Goal: Task Accomplishment & Management: Manage account settings

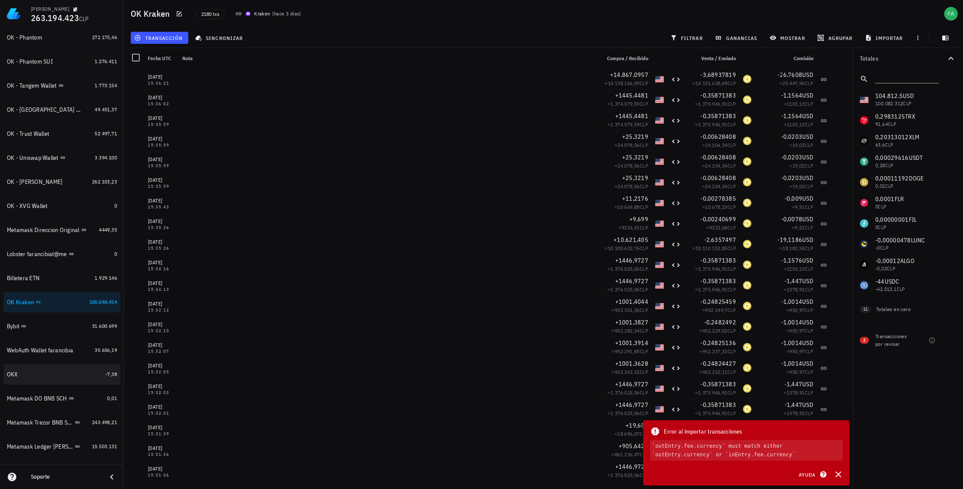
scroll to position [507, 0]
click at [36, 254] on div "Lobster farancibiat@me" at bounding box center [37, 253] width 60 height 7
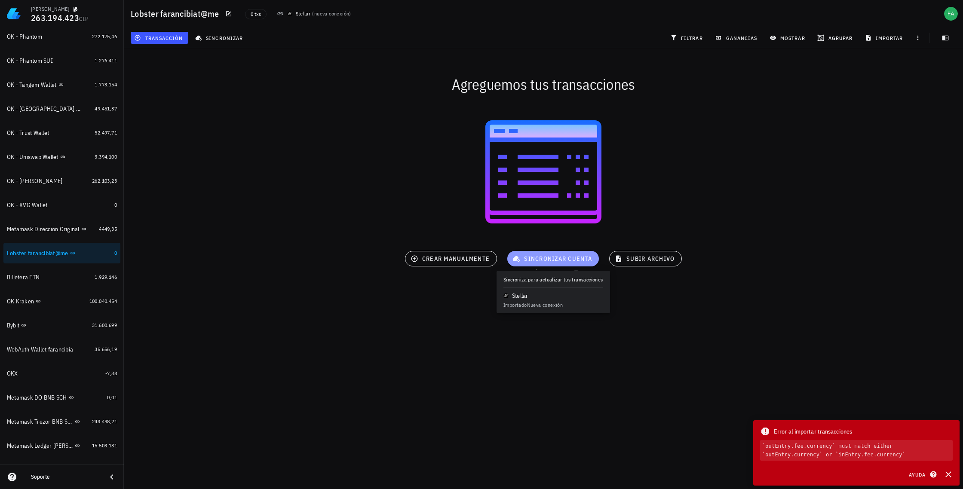
click at [549, 259] on span "sincronizar cuenta" at bounding box center [553, 259] width 78 height 8
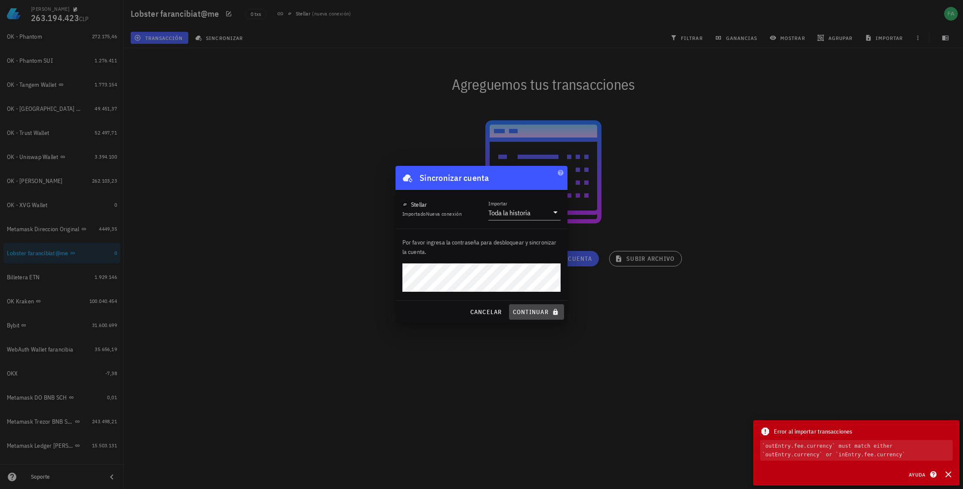
click at [541, 311] on span "continuar" at bounding box center [537, 312] width 48 height 8
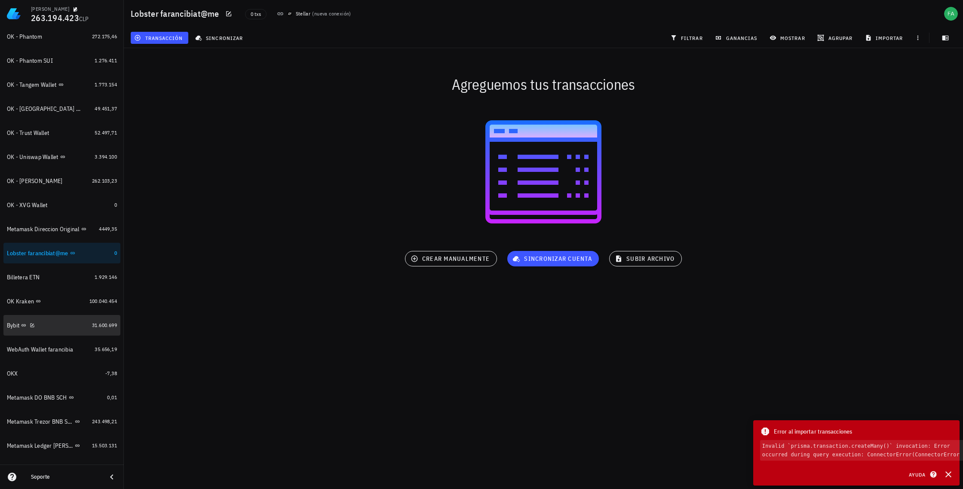
click at [79, 329] on div "Bybit" at bounding box center [48, 326] width 82 height 8
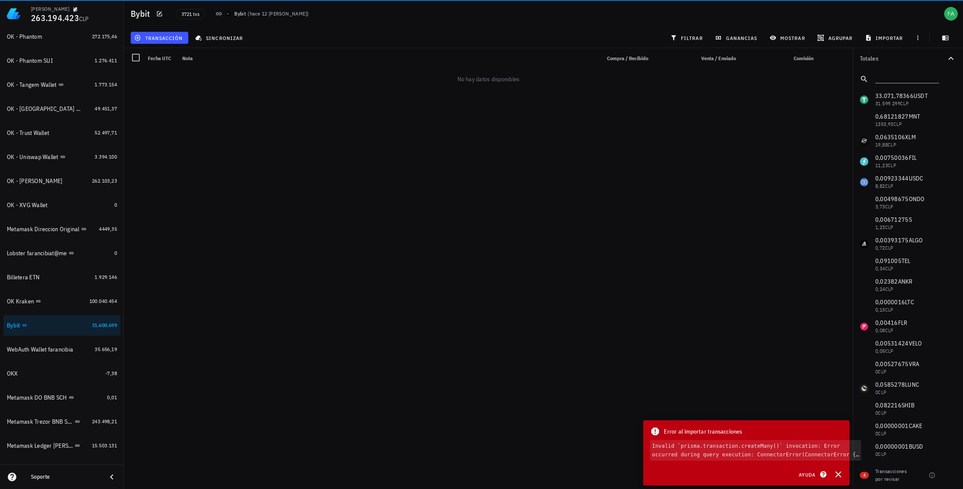
click at [557, 260] on div "[PERSON_NAME] 263.194.423 CLP Inicio [GEOGRAPHIC_DATA] Impuestos [GEOGRAPHIC_DA…" at bounding box center [481, 244] width 963 height 489
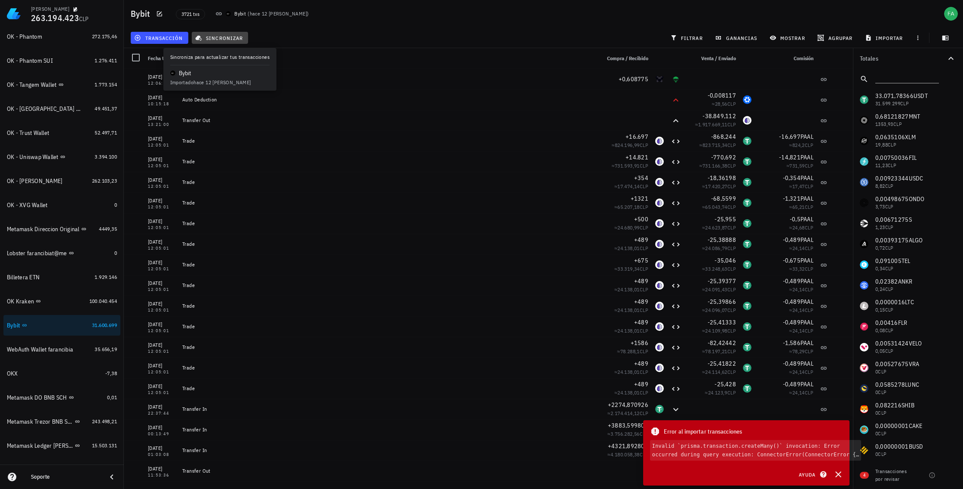
click at [222, 34] on span "sincronizar" at bounding box center [220, 37] width 46 height 7
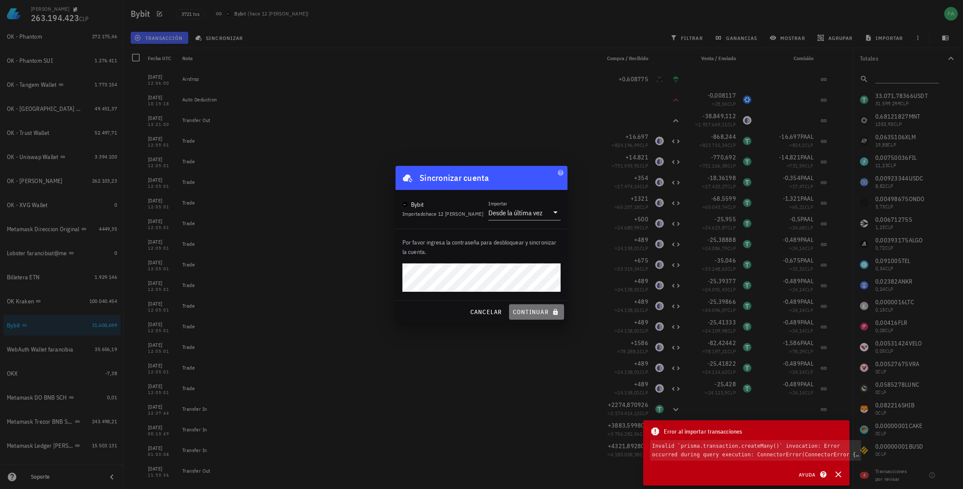
click at [545, 312] on span "continuar" at bounding box center [537, 312] width 48 height 8
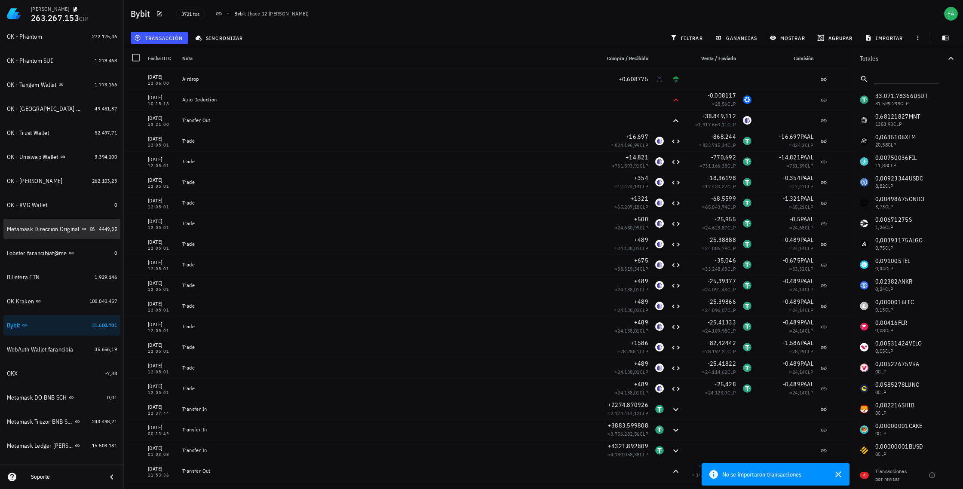
click at [39, 231] on div "Metamask Direccion Original" at bounding box center [43, 229] width 73 height 7
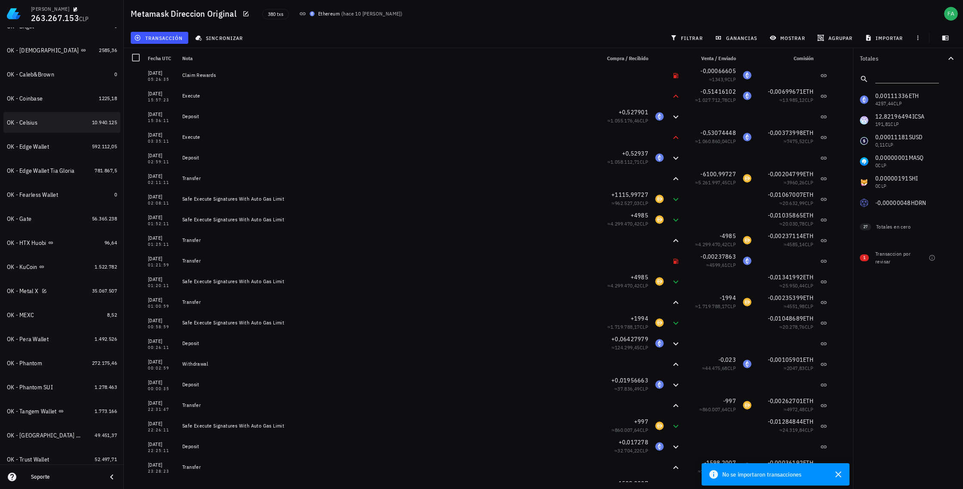
scroll to position [205, 0]
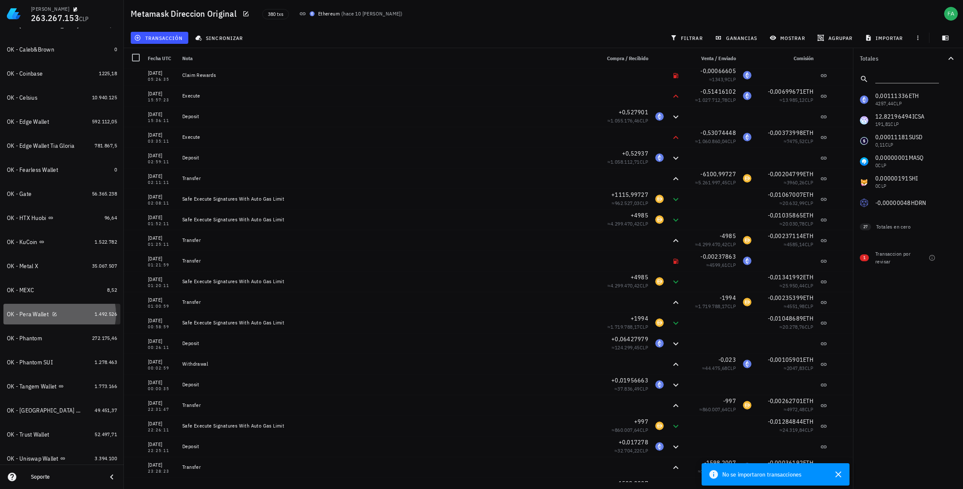
click at [34, 310] on div "OK - Pera Wallet" at bounding box center [49, 314] width 84 height 18
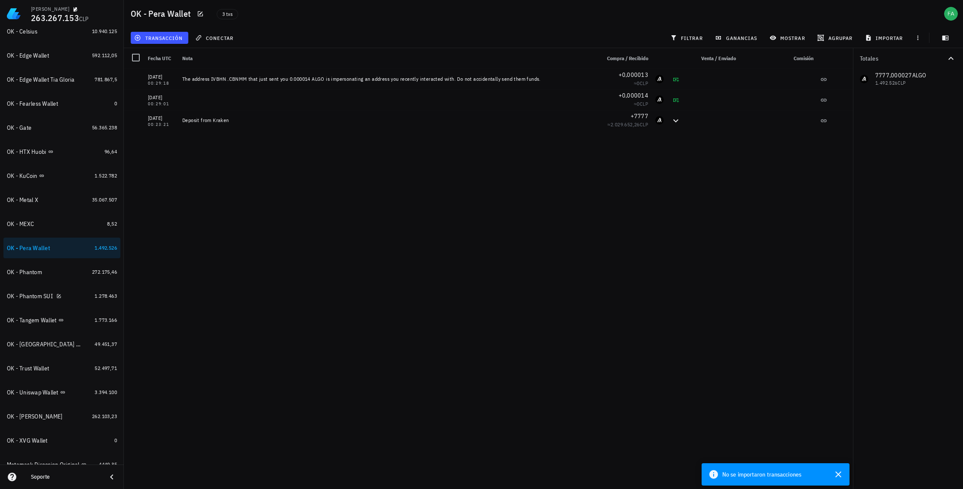
scroll to position [274, 0]
click at [27, 316] on div "OK - Tangem Wallet" at bounding box center [32, 317] width 50 height 7
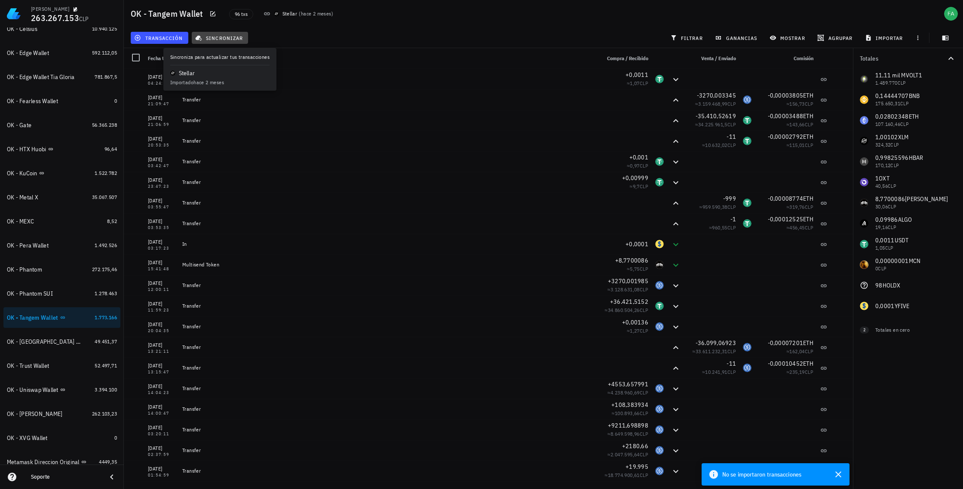
click at [228, 37] on span "sincronizar" at bounding box center [220, 37] width 46 height 7
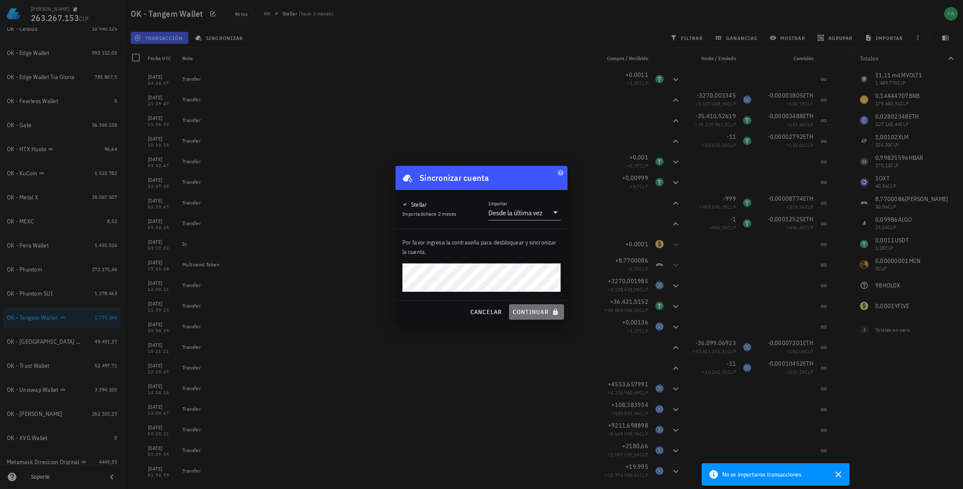
click at [541, 311] on span "continuar" at bounding box center [537, 312] width 48 height 8
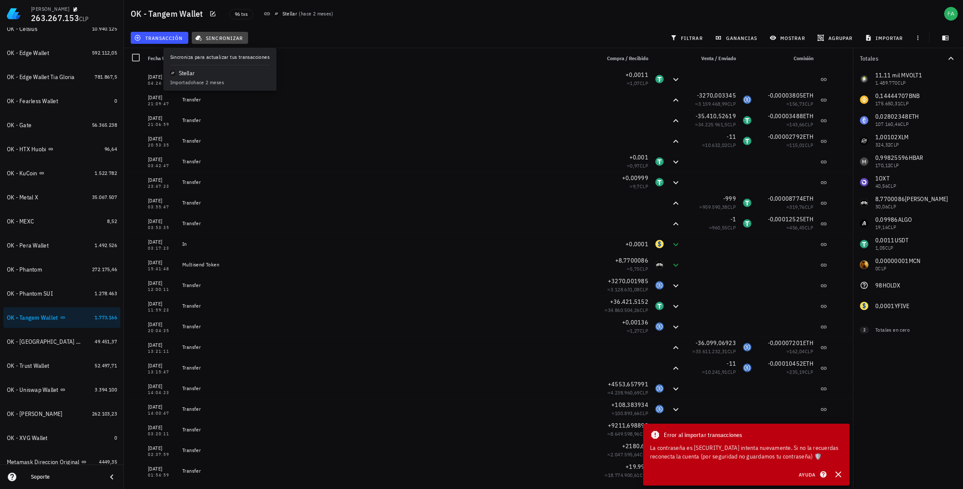
click at [226, 38] on span "sincronizar" at bounding box center [220, 37] width 46 height 7
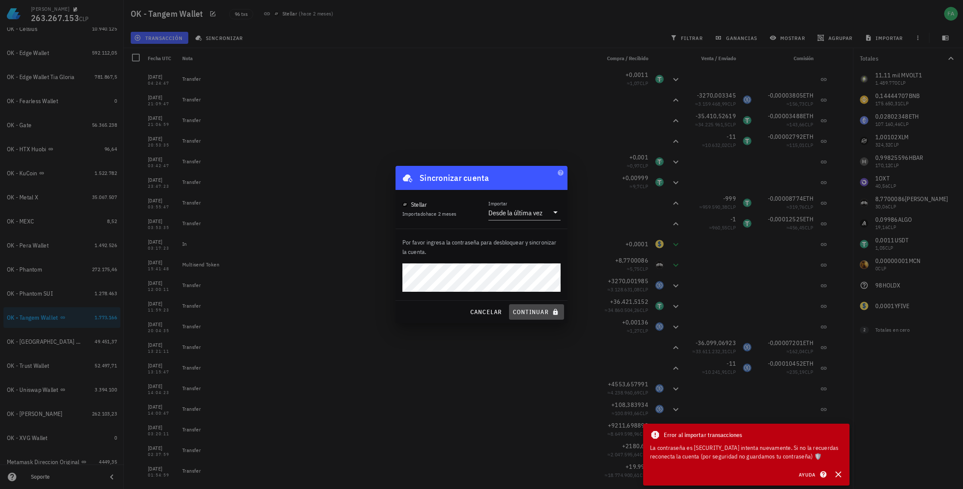
click at [552, 312] on span "continuar" at bounding box center [537, 312] width 48 height 8
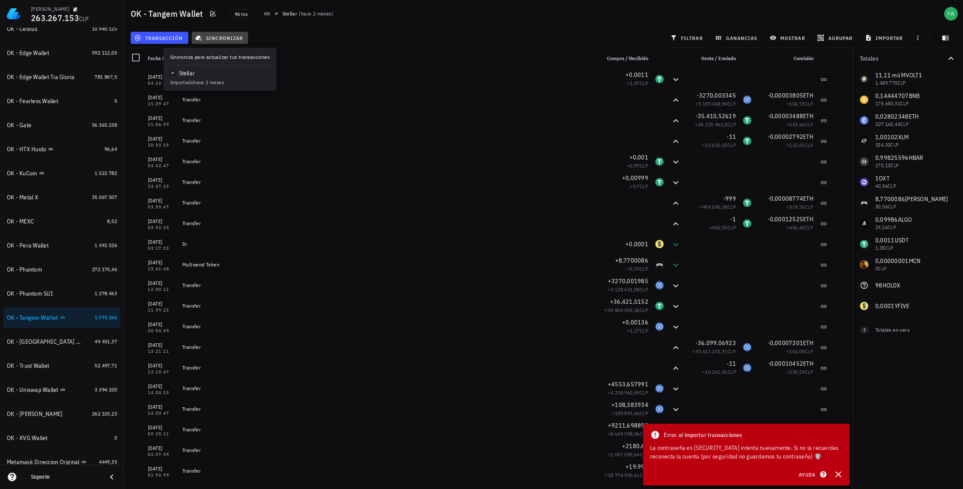
click at [221, 36] on span "sincronizar" at bounding box center [220, 37] width 46 height 7
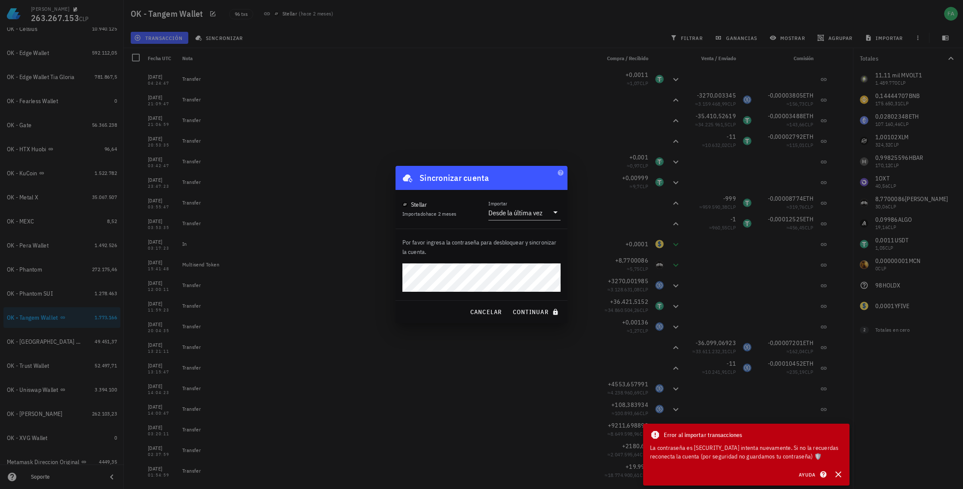
click at [499, 253] on p "Por favor ingresa la contraseña para desbloquear y sincronizar la cuenta." at bounding box center [482, 247] width 158 height 19
click at [532, 311] on span "continuar" at bounding box center [537, 312] width 48 height 8
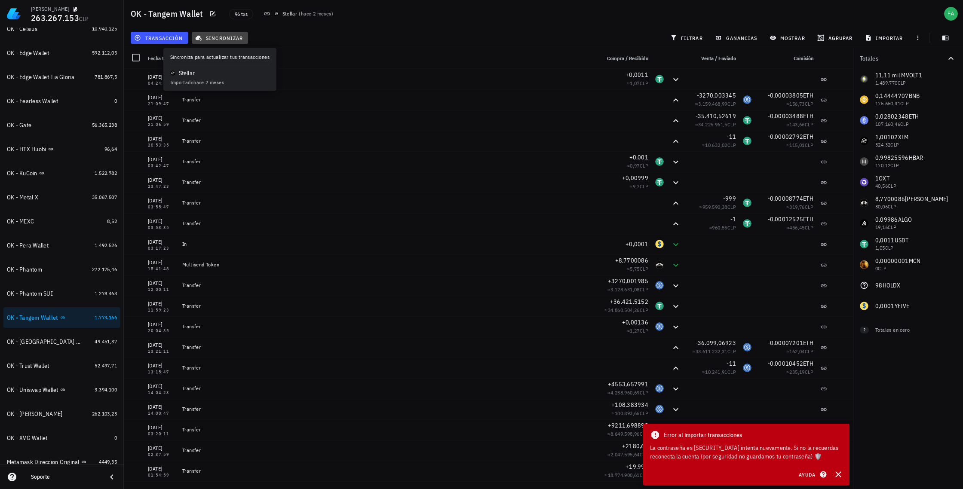
click at [228, 34] on span "sincronizar" at bounding box center [220, 37] width 46 height 7
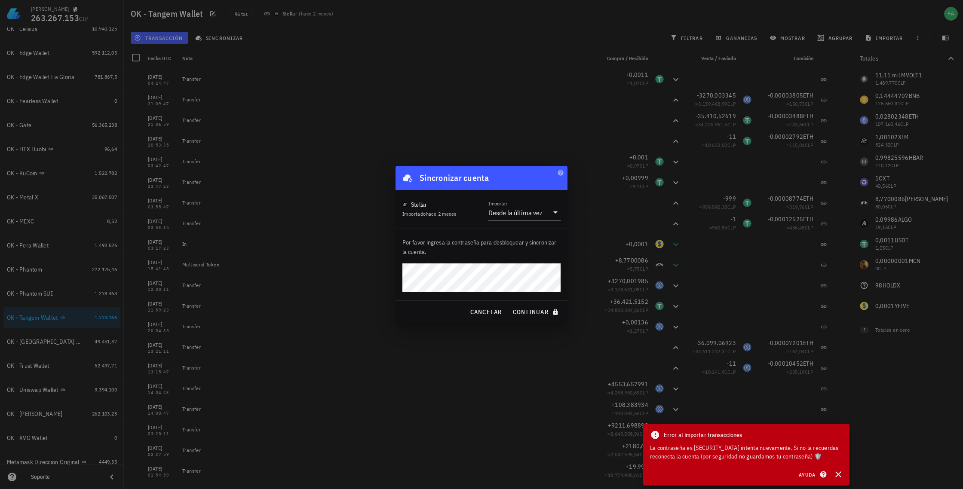
click at [561, 297] on div "Por favor ingresa la contraseña para desbloquear y sincronizar la cuenta." at bounding box center [482, 264] width 172 height 71
click at [542, 312] on span "continuar" at bounding box center [537, 312] width 48 height 8
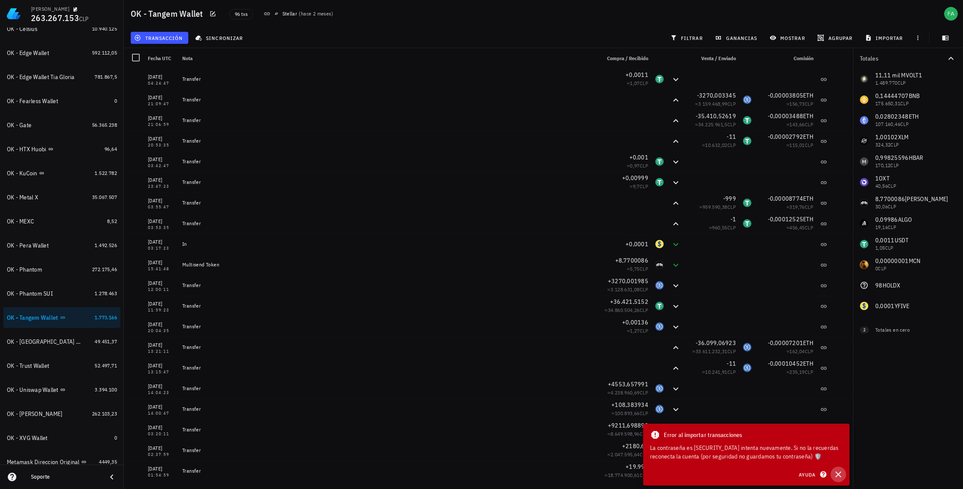
click at [837, 474] on icon "button" at bounding box center [839, 475] width 10 height 10
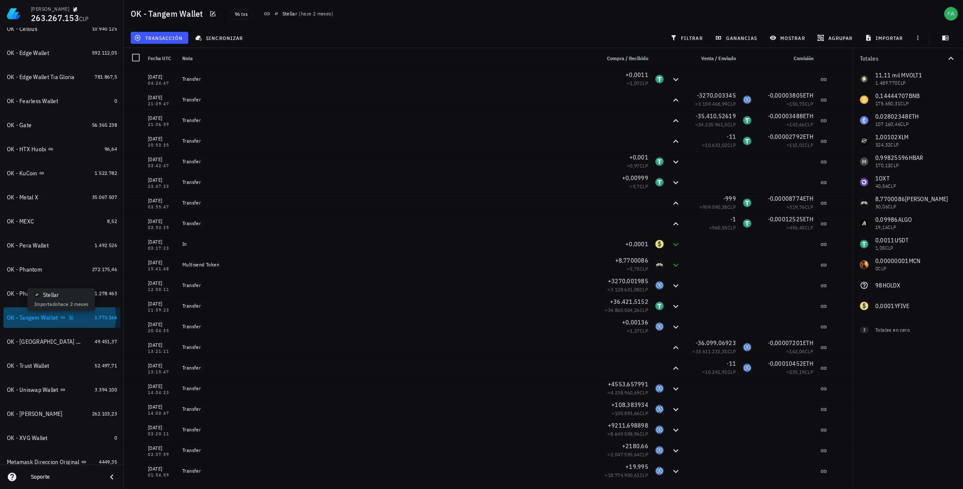
click at [62, 316] on icon at bounding box center [62, 317] width 5 height 5
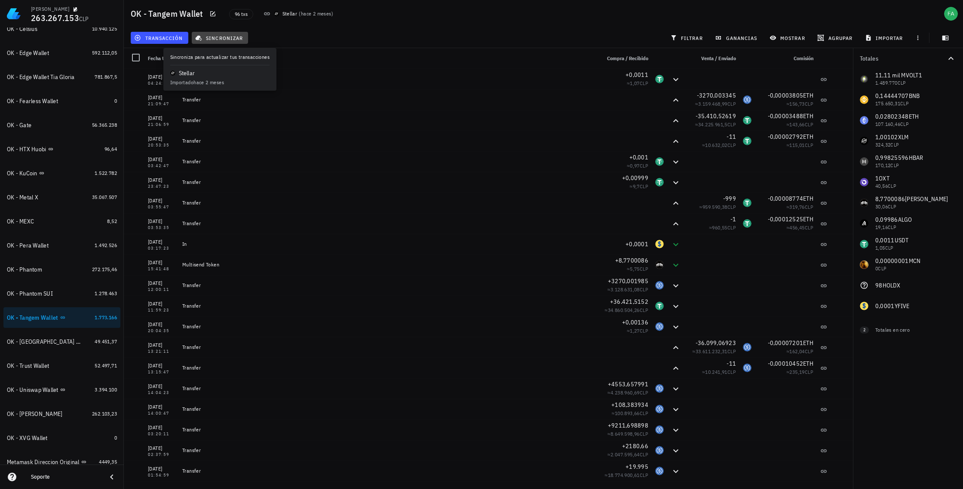
click at [227, 37] on span "sincronizar" at bounding box center [220, 37] width 46 height 7
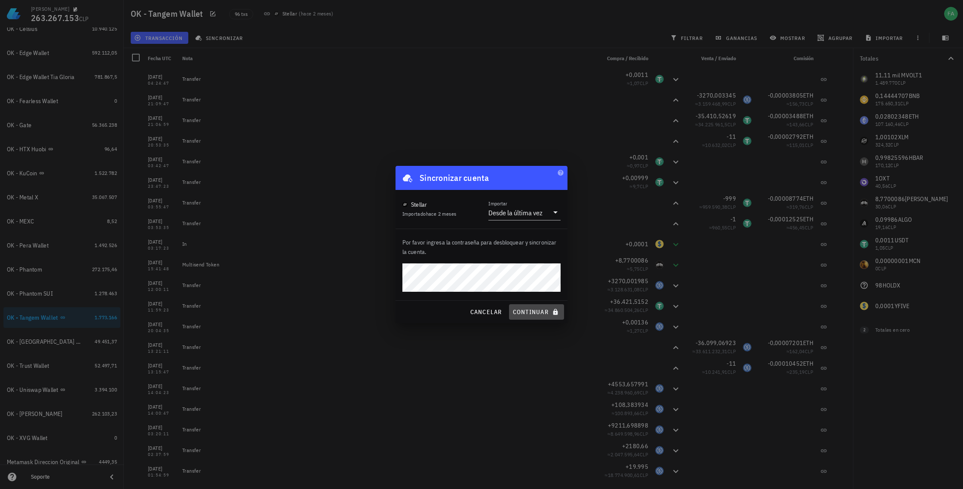
click at [533, 315] on span "continuar" at bounding box center [537, 312] width 48 height 8
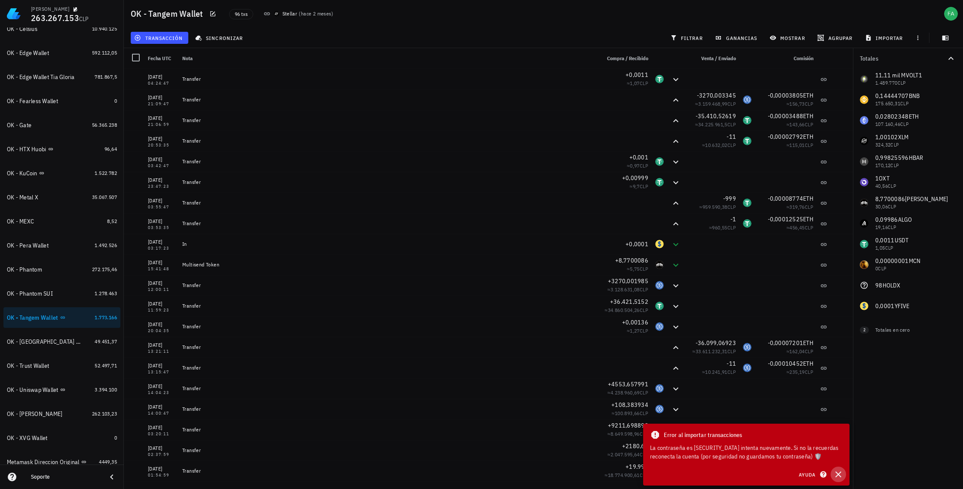
click at [838, 474] on icon "button" at bounding box center [839, 475] width 10 height 10
